Goal: Transaction & Acquisition: Register for event/course

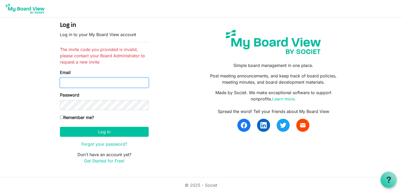
click at [73, 83] on input "Email" at bounding box center [104, 83] width 89 height 10
type input "bmbstock@gmail.com"
click at [61, 118] on input "Remember me?" at bounding box center [61, 117] width 3 height 3
checkbox input "true"
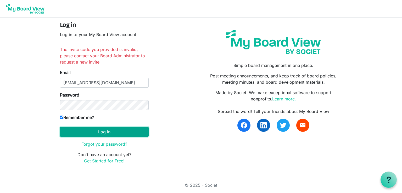
click at [111, 133] on button "Log in" at bounding box center [104, 132] width 89 height 10
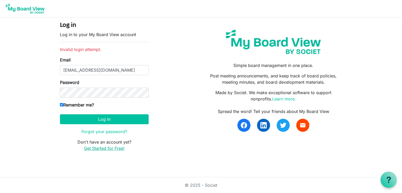
click at [106, 149] on link "Get Started for Free!" at bounding box center [104, 148] width 41 height 5
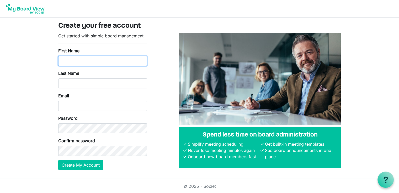
click at [67, 64] on input "First Name" at bounding box center [102, 61] width 89 height 10
type input "Brenda"
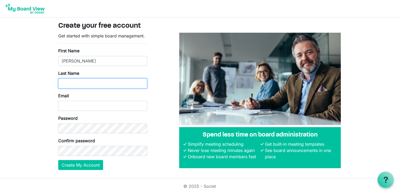
click at [65, 85] on input "Last Name" at bounding box center [102, 84] width 89 height 10
type input "Blackstock"
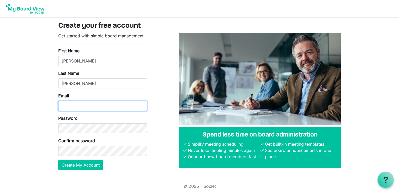
click at [63, 106] on input "Email" at bounding box center [102, 106] width 89 height 10
type input "[EMAIL_ADDRESS][DOMAIN_NAME]"
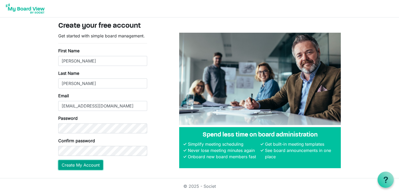
click at [80, 165] on button "Create My Account" at bounding box center [80, 165] width 45 height 10
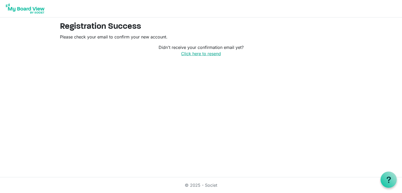
click at [198, 53] on link "Click here to resend" at bounding box center [201, 53] width 40 height 5
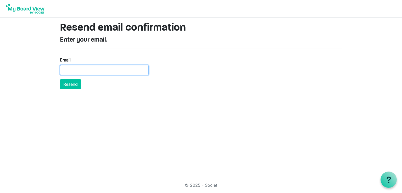
click at [62, 70] on input "Email" at bounding box center [104, 70] width 89 height 10
type input "bmbstock@gmail.com"
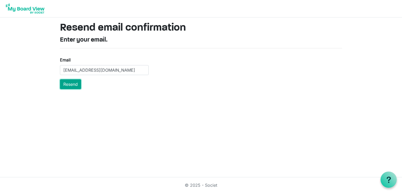
click at [68, 83] on button "Resend" at bounding box center [70, 84] width 21 height 10
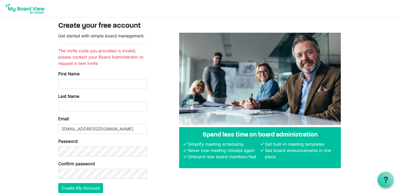
scroll to position [24, 0]
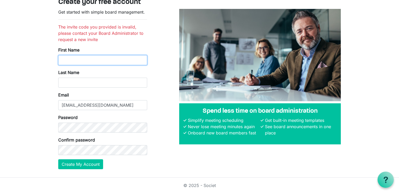
click at [68, 60] on input "First Name" at bounding box center [102, 60] width 89 height 10
type input "[PERSON_NAME]"
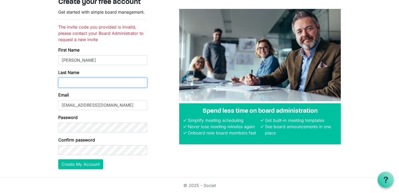
click at [69, 84] on input "Last Name" at bounding box center [102, 83] width 89 height 10
type input "[PERSON_NAME]"
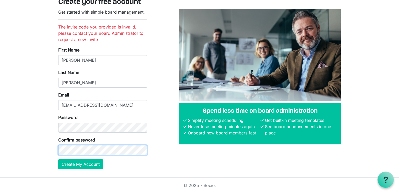
scroll to position [0, 1462]
click at [144, 168] on form "Get started with simple board management. The invite code you provided is inval…" at bounding box center [102, 89] width 89 height 161
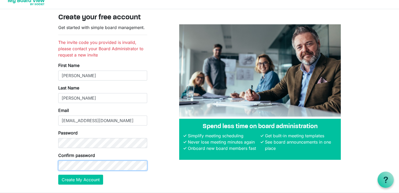
scroll to position [0, 0]
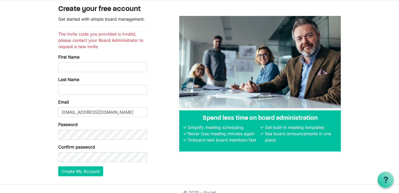
scroll to position [24, 0]
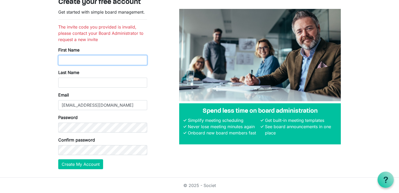
click at [65, 58] on input "First Name" at bounding box center [102, 60] width 89 height 10
type input "[PERSON_NAME]"
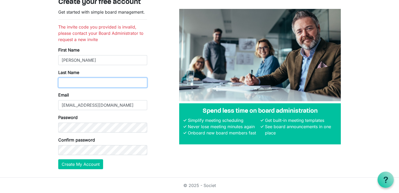
click at [60, 85] on input "Last Name" at bounding box center [102, 83] width 89 height 10
type input "[PERSON_NAME]"
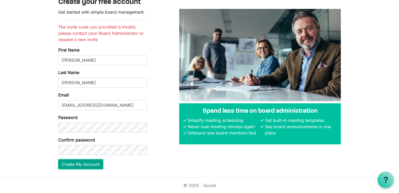
click at [87, 164] on button "Create My Account" at bounding box center [80, 165] width 45 height 10
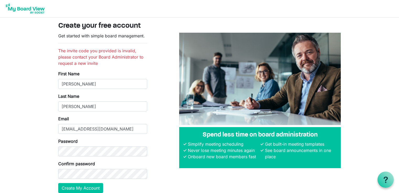
scroll to position [24, 0]
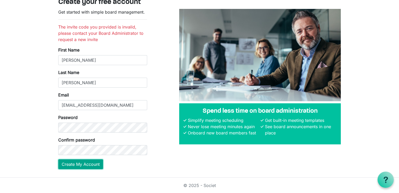
click at [68, 163] on button "Create My Account" at bounding box center [80, 165] width 45 height 10
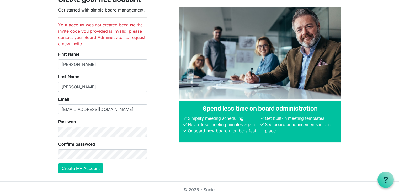
scroll to position [26, 0]
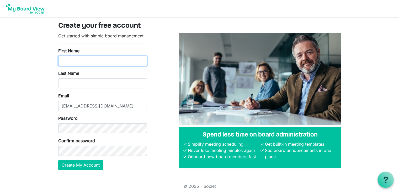
click at [68, 59] on input "First Name" at bounding box center [102, 61] width 89 height 10
type input "Brenda"
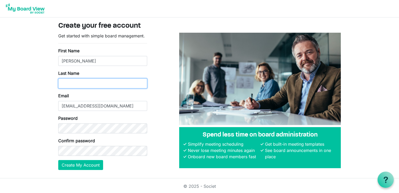
click at [62, 84] on input "Last Name" at bounding box center [102, 84] width 89 height 10
type input "Blackstock"
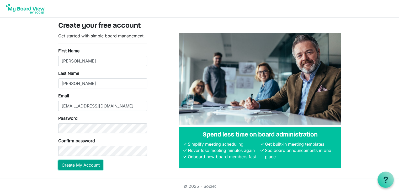
click at [81, 164] on button "Create My Account" at bounding box center [80, 165] width 45 height 10
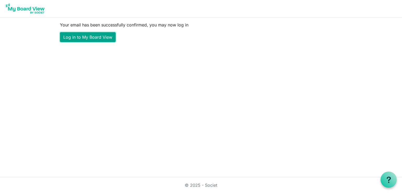
click at [95, 37] on link "Log in to My Board View" at bounding box center [88, 37] width 56 height 10
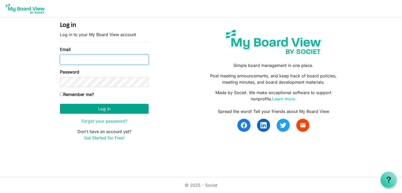
type input "[EMAIL_ADDRESS][DOMAIN_NAME]"
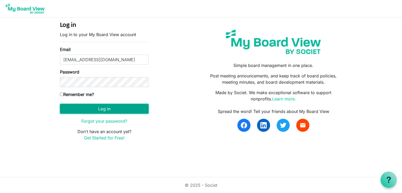
click at [96, 108] on button "Log in" at bounding box center [104, 109] width 89 height 10
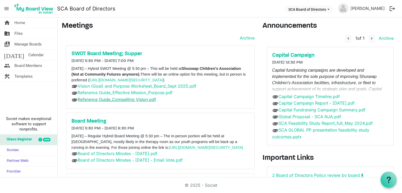
click at [129, 102] on link "Reference Guide_Compelling Vision.pdf" at bounding box center [117, 99] width 78 height 5
click at [93, 89] on link "Vision (Goal) and Purpose Worksheet_Board_Sept 2025.pdf" at bounding box center [137, 86] width 119 height 5
click at [108, 95] on link "Reference Guide_Effective Mission_Purpose.pdf" at bounding box center [125, 92] width 95 height 5
click at [98, 102] on link "Reference Guide_Compelling Vision.pdf" at bounding box center [117, 99] width 78 height 5
